Goal: Manage account settings

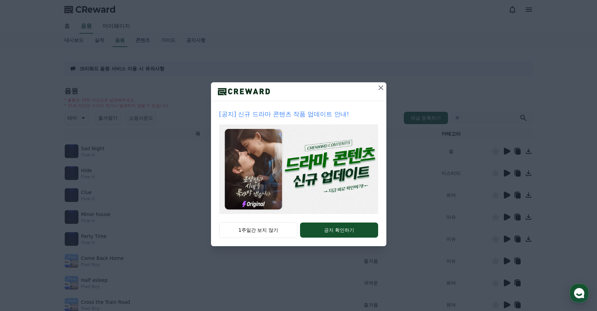
click at [380, 86] on icon at bounding box center [381, 88] width 8 height 8
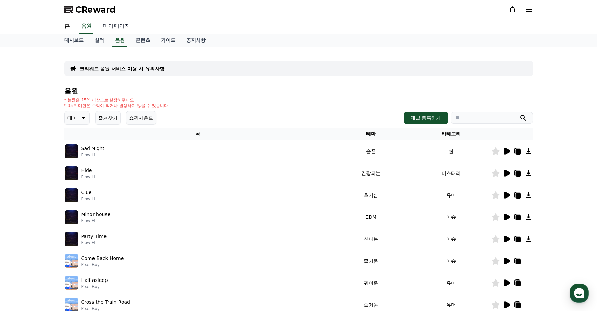
click at [110, 25] on link "마이페이지" at bounding box center [116, 26] width 38 height 14
select select "**********"
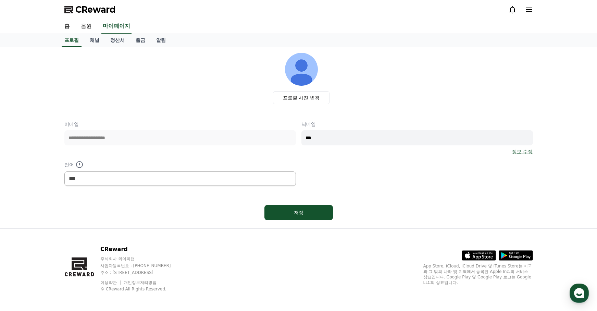
drag, startPoint x: 304, startPoint y: 210, endPoint x: 334, endPoint y: 175, distance: 45.9
click at [334, 175] on div "**********" at bounding box center [298, 138] width 469 height 170
drag, startPoint x: 298, startPoint y: 207, endPoint x: 303, endPoint y: 208, distance: 4.9
click at [298, 207] on button "저장" at bounding box center [298, 212] width 69 height 15
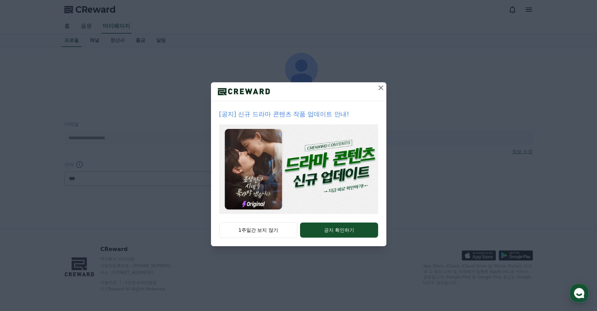
select select "**********"
click at [380, 88] on icon at bounding box center [381, 88] width 8 height 8
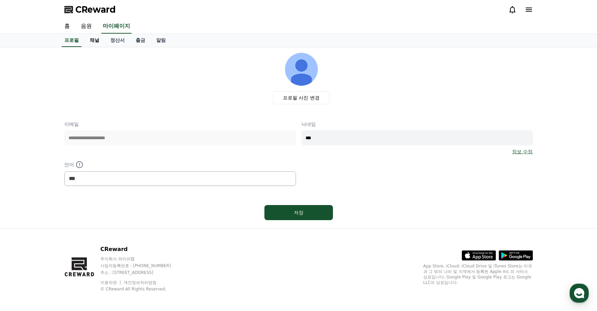
click at [93, 40] on link "채널" at bounding box center [94, 40] width 21 height 13
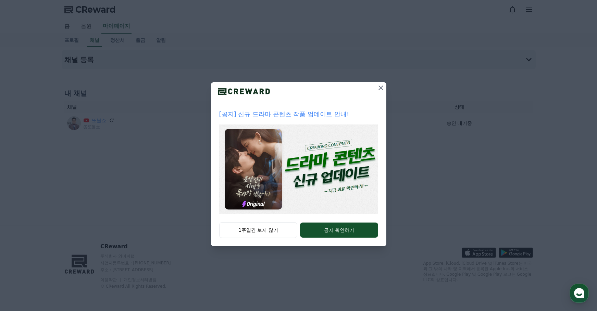
click at [380, 88] on icon at bounding box center [381, 87] width 5 height 5
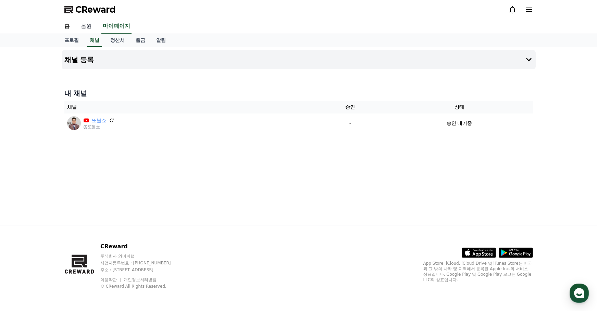
click at [84, 24] on link "음원" at bounding box center [86, 26] width 22 height 14
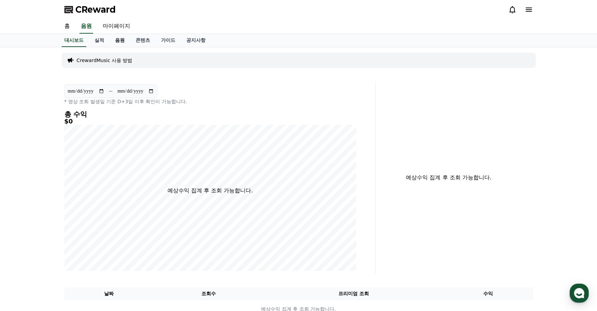
click at [113, 40] on link "음원" at bounding box center [120, 40] width 21 height 13
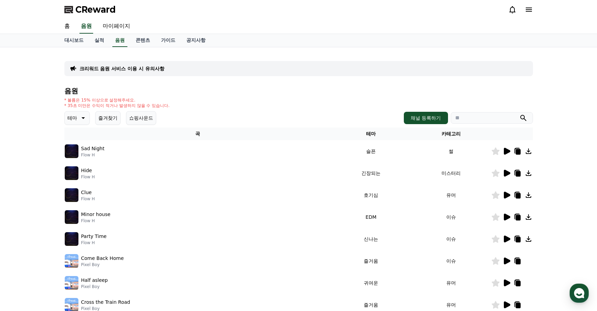
click at [507, 195] on icon at bounding box center [507, 195] width 7 height 7
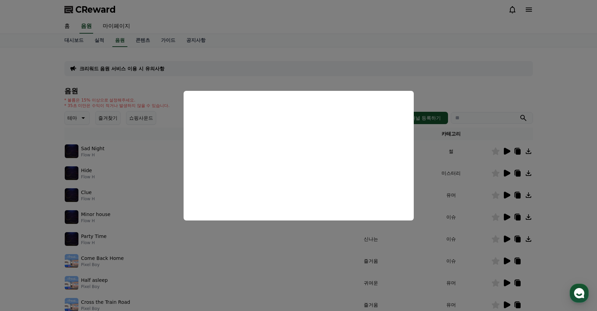
click at [318, 33] on button "close modal" at bounding box center [298, 155] width 597 height 311
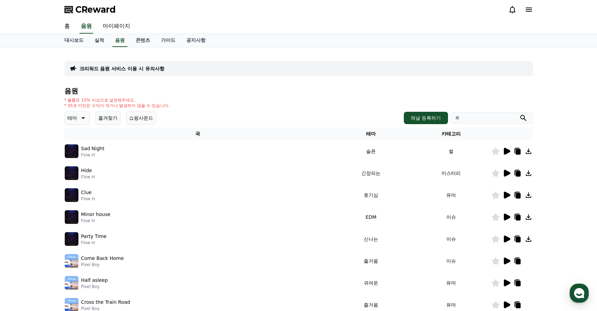
click at [500, 118] on input "search" at bounding box center [492, 118] width 82 height 12
type input "*"
type input "*********"
click at [519, 114] on button "submit" at bounding box center [523, 118] width 8 height 8
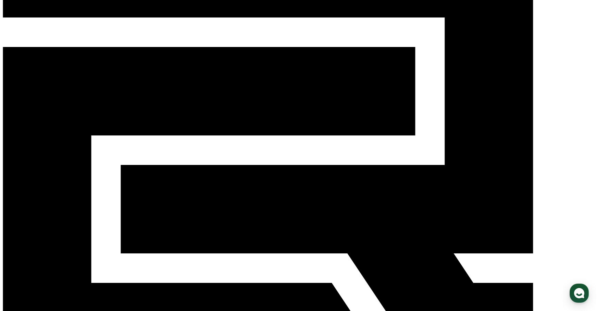
scroll to position [74, 0]
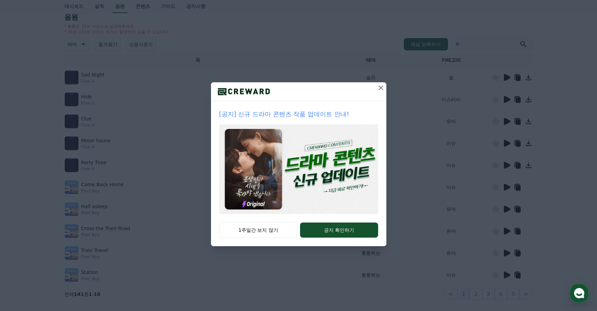
scroll to position [74, 0]
click at [382, 87] on icon at bounding box center [381, 88] width 8 height 8
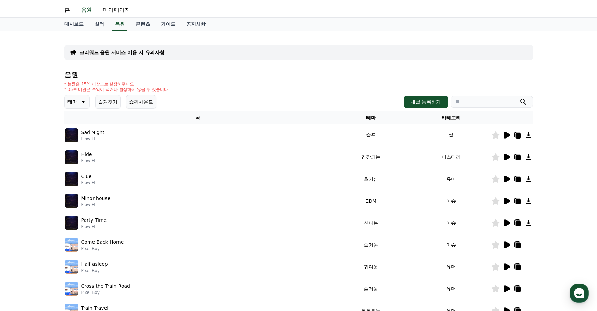
scroll to position [0, 0]
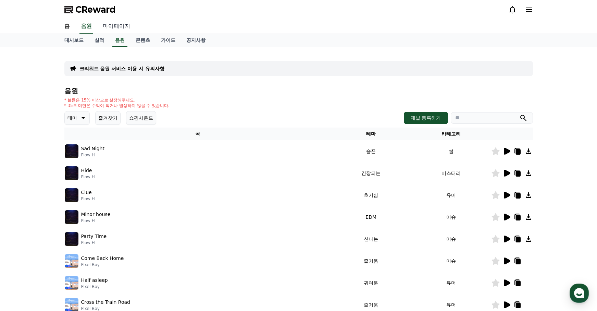
click at [120, 26] on link "마이페이지" at bounding box center [116, 26] width 38 height 14
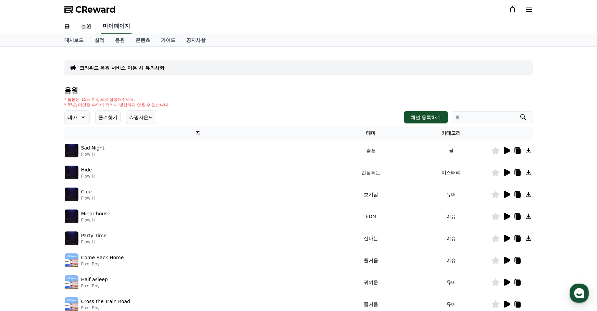
select select "**********"
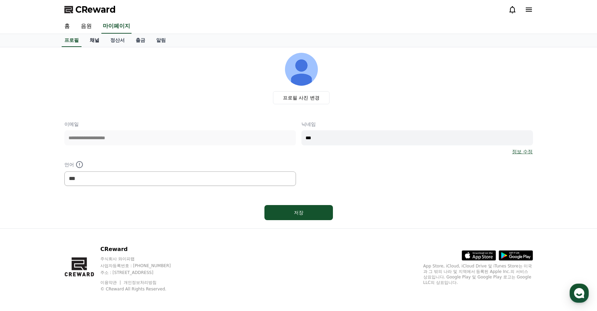
click at [94, 44] on link "채널" at bounding box center [94, 40] width 21 height 13
